Goal: Check status: Check status

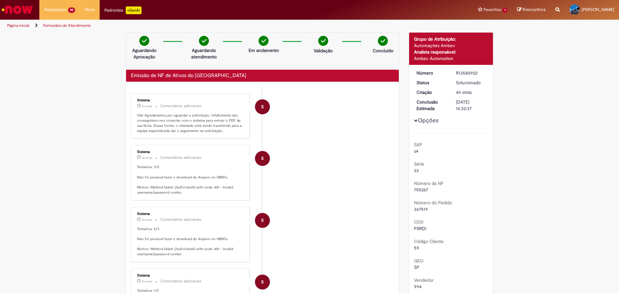
click at [19, 24] on link "Página inicial" at bounding box center [18, 25] width 22 height 5
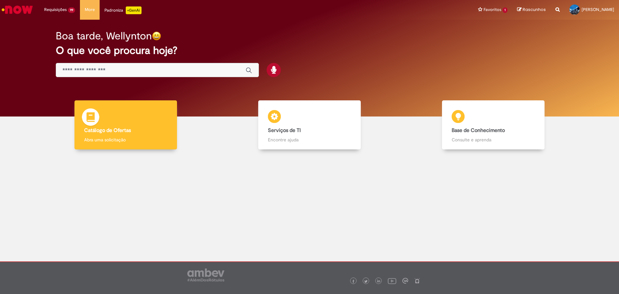
click at [94, 128] on b "Catálogo de Ofertas" at bounding box center [107, 130] width 47 height 6
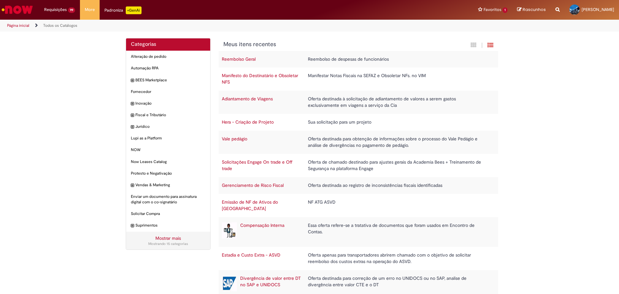
click at [51, 25] on link "Todos os Catálogos" at bounding box center [60, 25] width 34 height 5
click at [64, 25] on link "Todos os Catálogos" at bounding box center [60, 25] width 34 height 5
click at [59, 26] on link "Todos os Catálogos" at bounding box center [60, 25] width 34 height 5
click at [51, 26] on link "Todos os Catálogos" at bounding box center [60, 25] width 34 height 5
click at [18, 24] on link "Página inicial" at bounding box center [18, 25] width 22 height 5
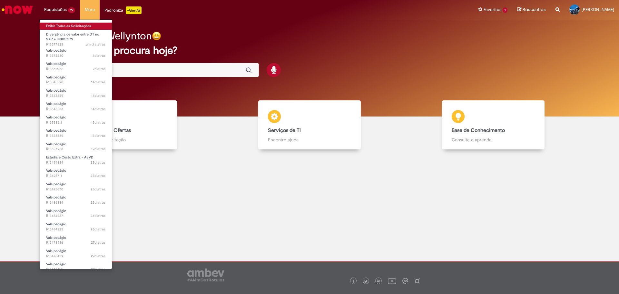
click at [58, 24] on link "Exibir Todas as Solicitações" at bounding box center [76, 26] width 72 height 7
click at [71, 24] on link "Exibir Todas as Solicitações" at bounding box center [76, 26] width 72 height 7
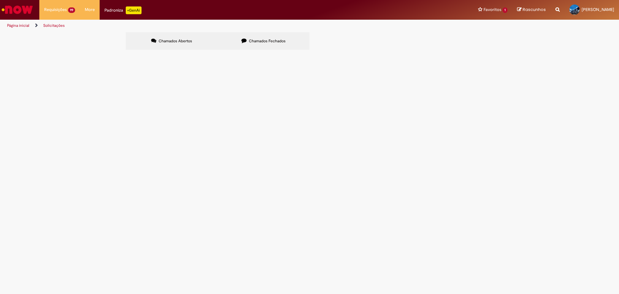
click at [249, 40] on span "Chamados Fechados" at bounding box center [267, 40] width 37 height 5
click at [0, 0] on span "DEVOLUCAO DE 26 PALETES PBR // DT 6102021208 CTE 12701" at bounding box center [0, 0] width 0 height 0
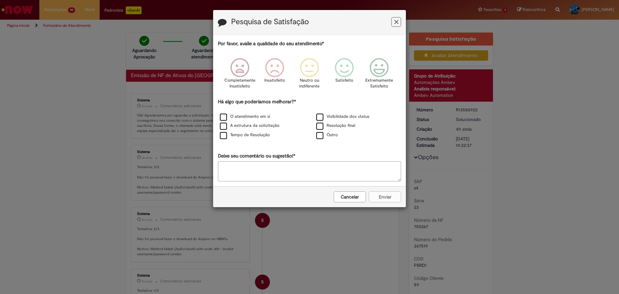
click at [399, 23] on button "Feedback" at bounding box center [397, 22] width 10 height 10
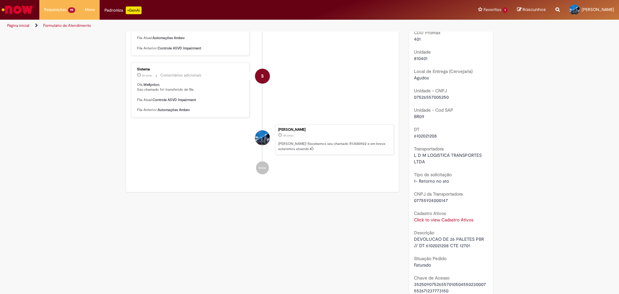
scroll to position [336, 0]
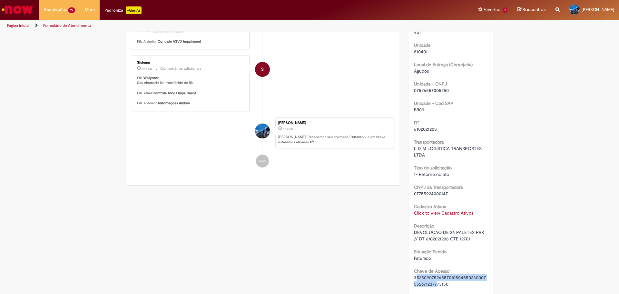
drag, startPoint x: 413, startPoint y: 272, endPoint x: 431, endPoint y: 278, distance: 19.2
click at [432, 279] on span "35250907526557010504550230007552671237773150" at bounding box center [450, 280] width 72 height 12
drag, startPoint x: 411, startPoint y: 270, endPoint x: 448, endPoint y: 279, distance: 38.4
click at [448, 279] on div "Número R13580922 Status Solucionado Criação 4h atrás 4 horas atrás Conclusão Es…" at bounding box center [451, 31] width 84 height 531
click at [461, 182] on div "CNPJ da Transportadora 07755924000147" at bounding box center [451, 189] width 74 height 15
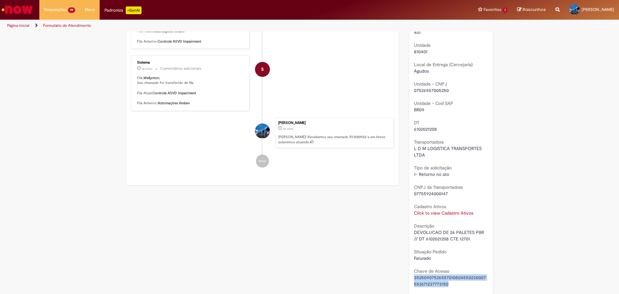
drag, startPoint x: 412, startPoint y: 272, endPoint x: 449, endPoint y: 282, distance: 38.1
click at [449, 282] on div "Número R13580922 Status Solucionado Criação 4h atrás 4 horas atrás Conclusão Es…" at bounding box center [451, 31] width 84 height 531
copy span "35250907526557010504550230007552671237773150"
click at [445, 202] on div "Cadastro Ativos Click to view Cadastro Ativos Click to view Cadastro Ativos" at bounding box center [451, 209] width 74 height 15
drag, startPoint x: 412, startPoint y: 271, endPoint x: 487, endPoint y: 270, distance: 75.5
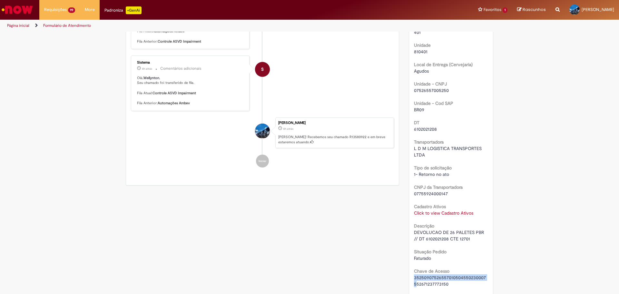
click at [487, 270] on div "Número R13580922 Status Solucionado Criação 4h atrás 4 horas atrás Conclusão Es…" at bounding box center [451, 31] width 84 height 531
copy span "352509075265570105045502300075"
click at [411, 279] on div "Número R13580922 Status Solucionado Criação 4h atrás 4 horas atrás Conclusão Es…" at bounding box center [451, 31] width 84 height 531
drag, startPoint x: 412, startPoint y: 278, endPoint x: 447, endPoint y: 275, distance: 34.9
click at [447, 275] on div "35250907526557010504550230007552671237773150" at bounding box center [451, 280] width 74 height 13
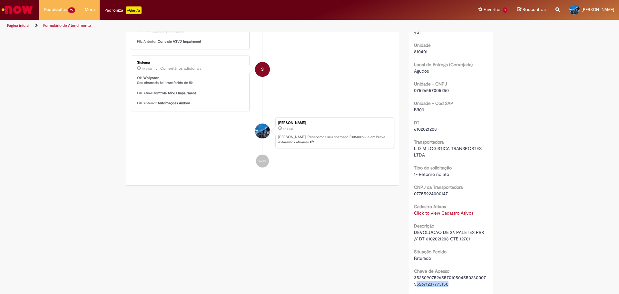
copy span "52671237773150"
click at [438, 274] on span "35250907526557010504550230007552671237773150" at bounding box center [450, 280] width 72 height 12
drag, startPoint x: 412, startPoint y: 269, endPoint x: 451, endPoint y: 277, distance: 39.5
click at [451, 277] on div "35250907526557010504550230007552671237773150" at bounding box center [451, 280] width 74 height 13
copy span "35250907526557010504550230007552671237773150"
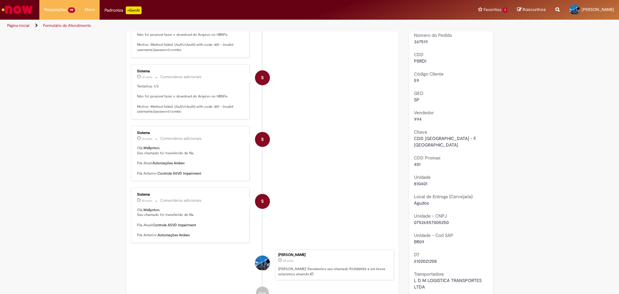
scroll to position [110, 0]
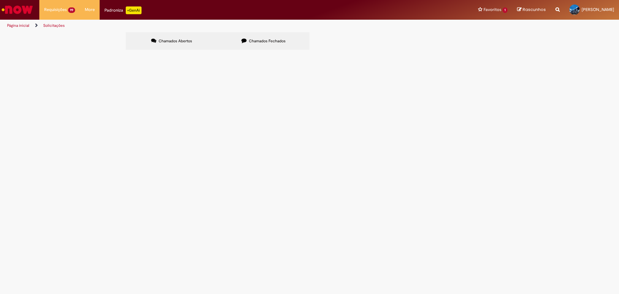
click at [232, 40] on label "Chamados Fechados" at bounding box center [264, 40] width 92 height 17
click at [0, 0] on span "Emissão de NF de Ativos do [GEOGRAPHIC_DATA]" at bounding box center [0, 0] width 0 height 0
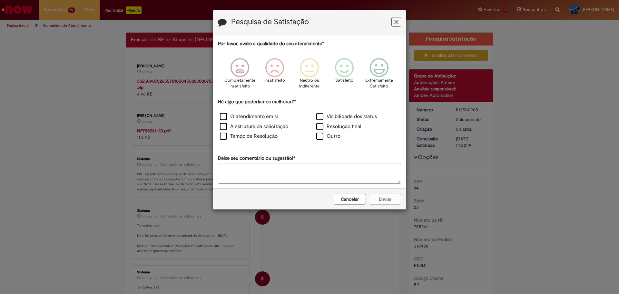
click at [398, 22] on icon "Feedback" at bounding box center [396, 22] width 4 height 7
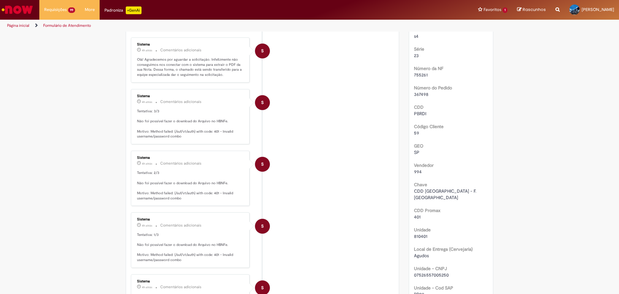
scroll to position [64, 0]
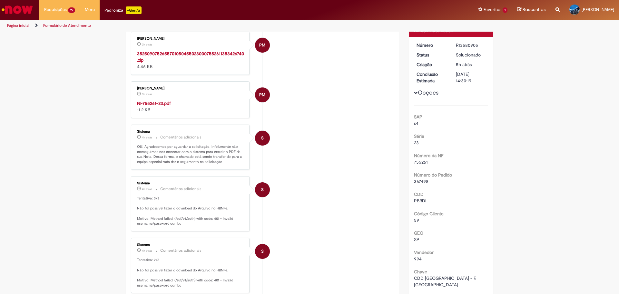
click at [149, 103] on strong "NF755261-23.pdf" at bounding box center [154, 103] width 34 height 6
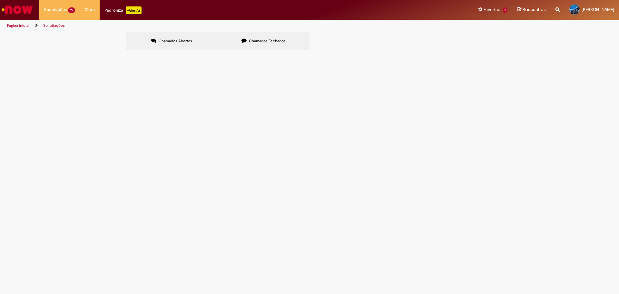
click at [253, 43] on span "Chamados Fechados" at bounding box center [267, 40] width 37 height 5
click at [0, 0] on span "DEVOLUCAO DE 26 PALETES PBR // DT 6102021208 CTE 12701" at bounding box center [0, 0] width 0 height 0
click at [0, 0] on span "Emissão de NF de Ativos do [GEOGRAPHIC_DATA]" at bounding box center [0, 0] width 0 height 0
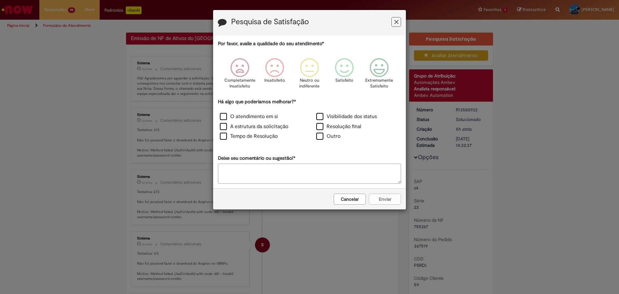
click at [396, 22] on icon "Feedback" at bounding box center [396, 22] width 4 height 7
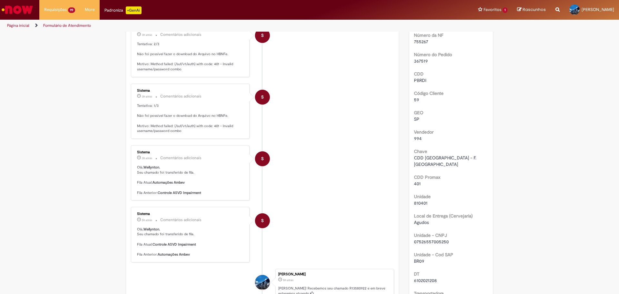
scroll to position [226, 0]
